Goal: Transaction & Acquisition: Obtain resource

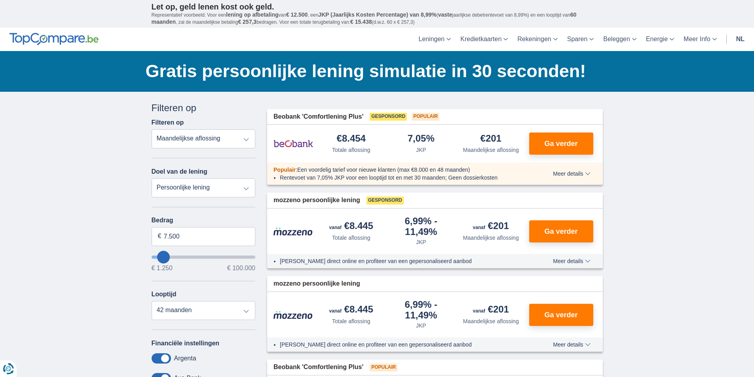
type input "11250"
type input "11.250"
select select "60"
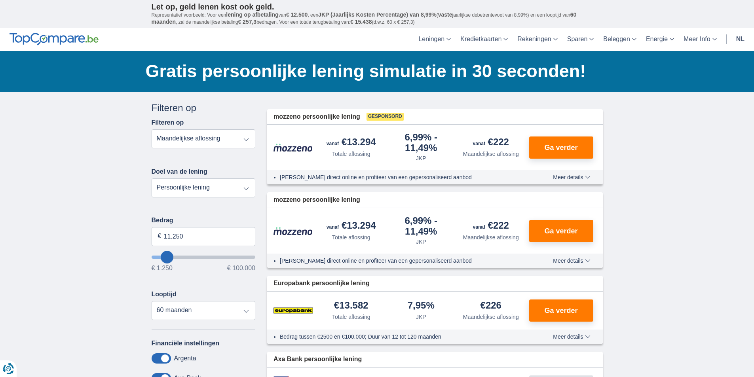
click at [165, 259] on input "wantToBorrow" at bounding box center [204, 257] width 104 height 3
type input "6.250"
type input "6250"
select select "42"
type input "5.250"
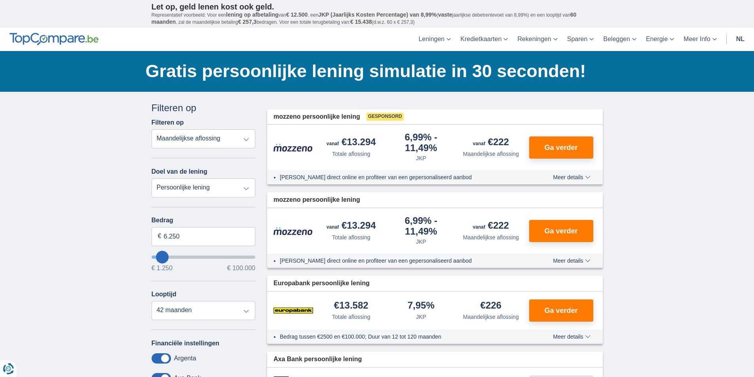
type input "5250"
select select "36"
type input "5250"
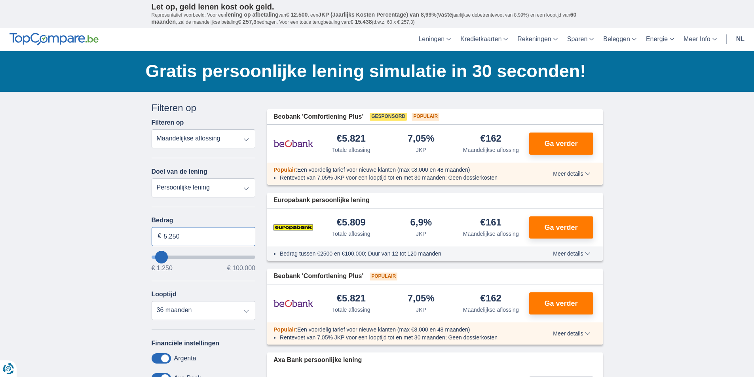
click at [195, 237] on input "5.250" at bounding box center [204, 236] width 104 height 19
type input "5"
click at [195, 239] on input "10.000" at bounding box center [204, 236] width 104 height 19
type input "10.000"
type input "10250"
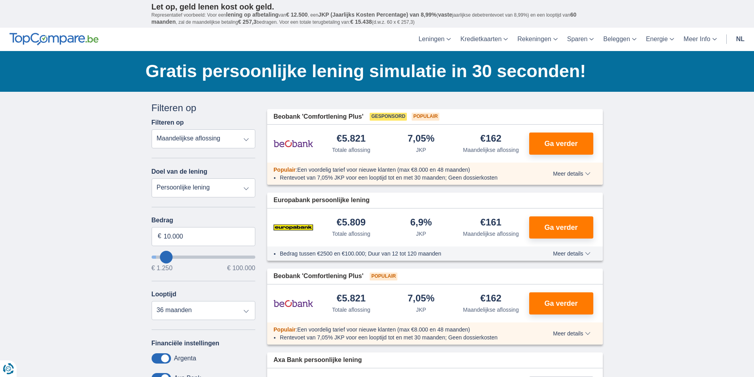
select select "48"
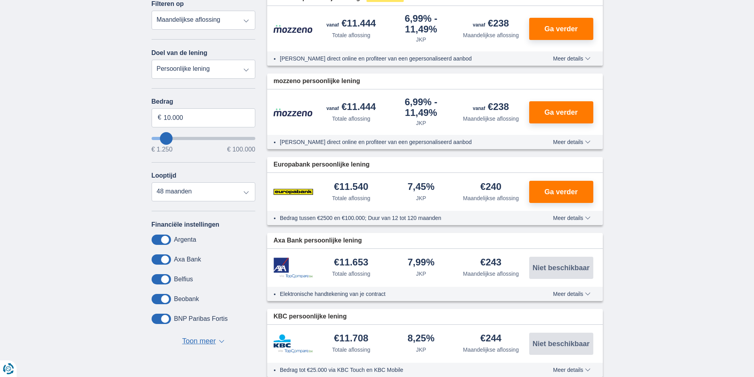
scroll to position [79, 0]
